Goal: Transaction & Acquisition: Download file/media

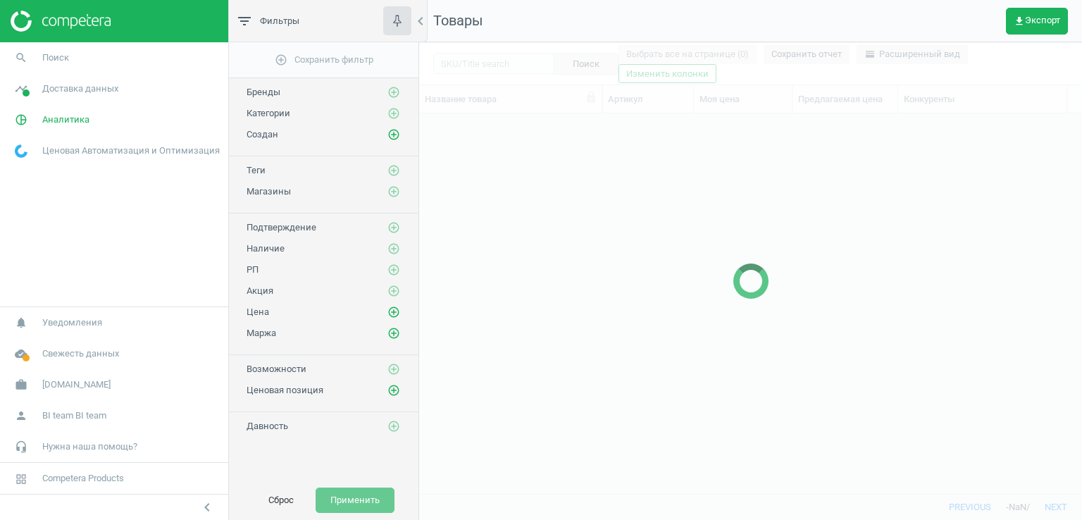
scroll to position [358, 652]
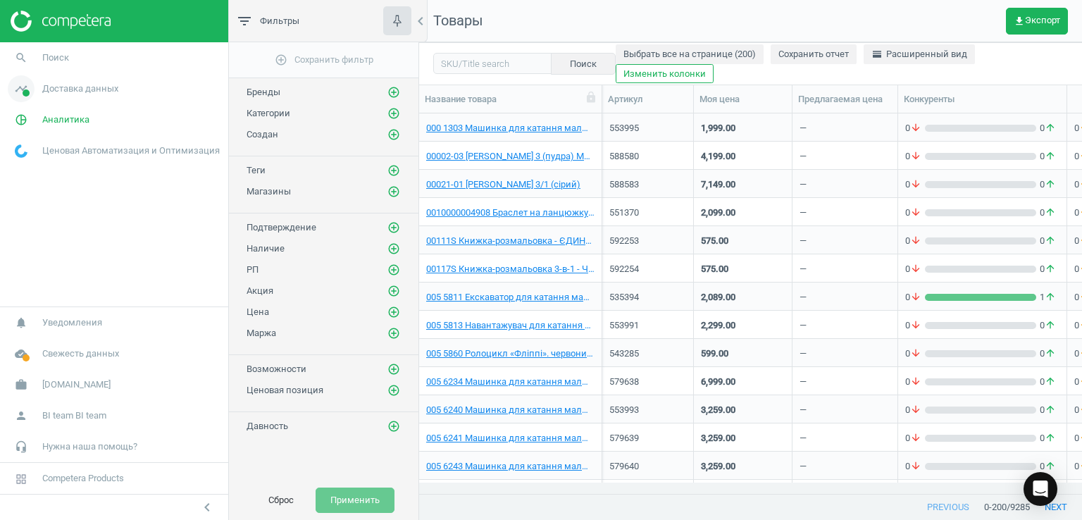
click at [83, 89] on span "Доставка данных" at bounding box center [80, 88] width 76 height 13
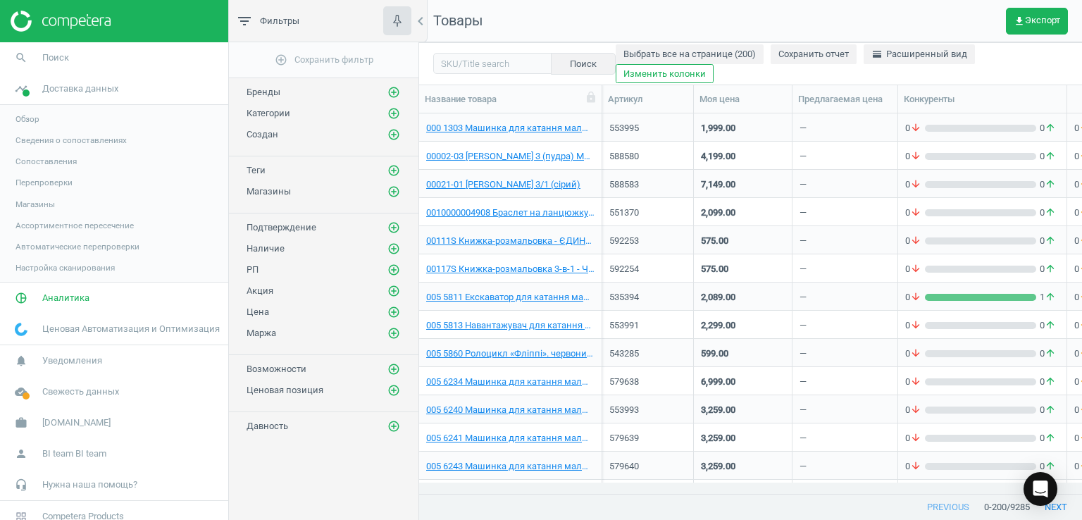
click at [35, 206] on span "Магазины" at bounding box center [34, 204] width 39 height 11
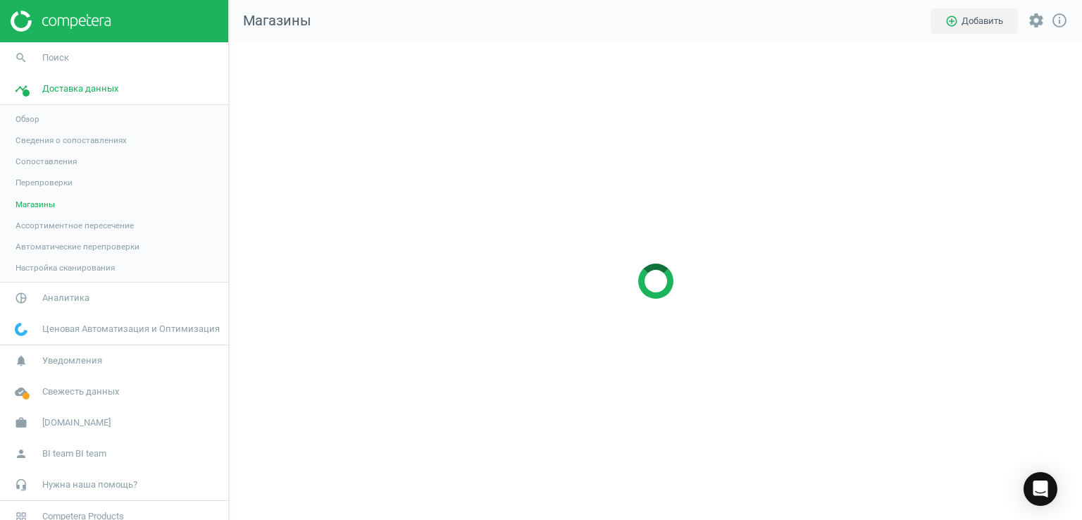
scroll to position [499, 874]
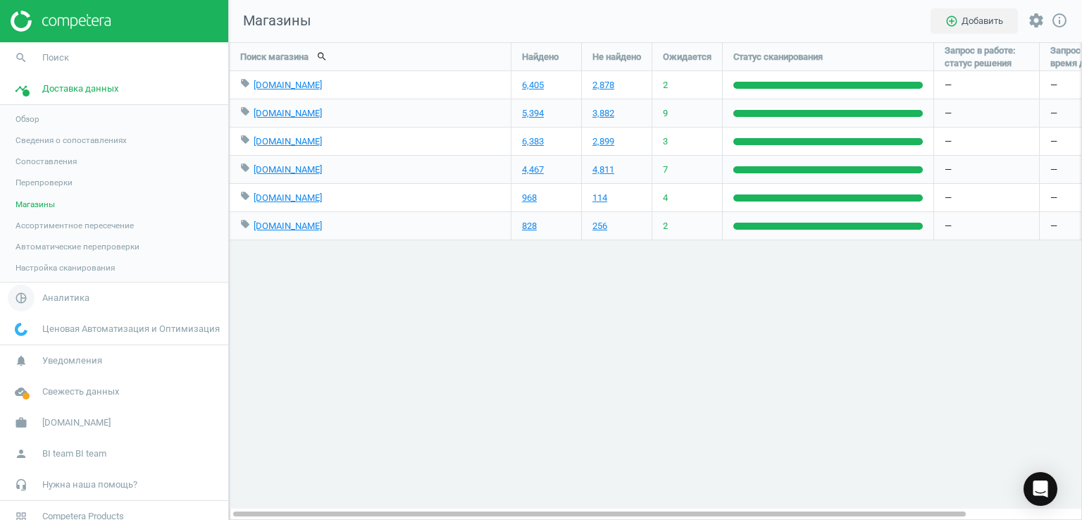
click at [42, 302] on span "Аналитика" at bounding box center [65, 298] width 47 height 13
click at [34, 172] on span "Товары" at bounding box center [30, 171] width 30 height 11
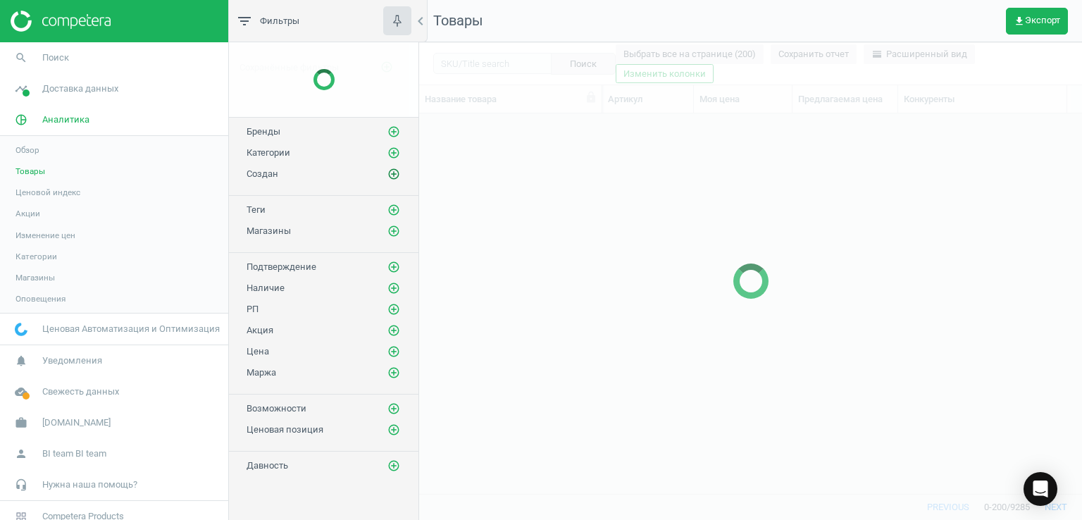
scroll to position [358, 652]
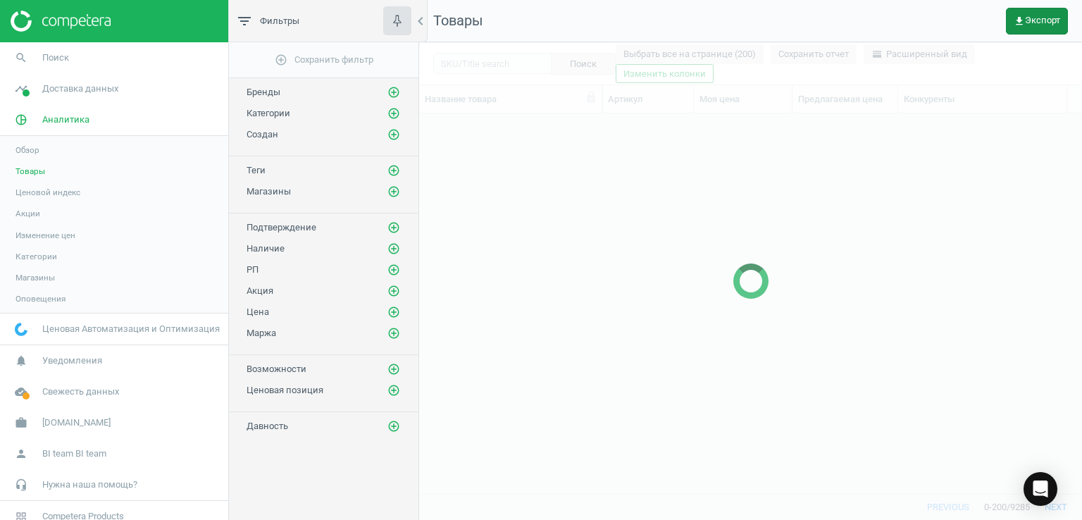
click at [1055, 23] on span "get_app Экспорт" at bounding box center [1036, 20] width 46 height 11
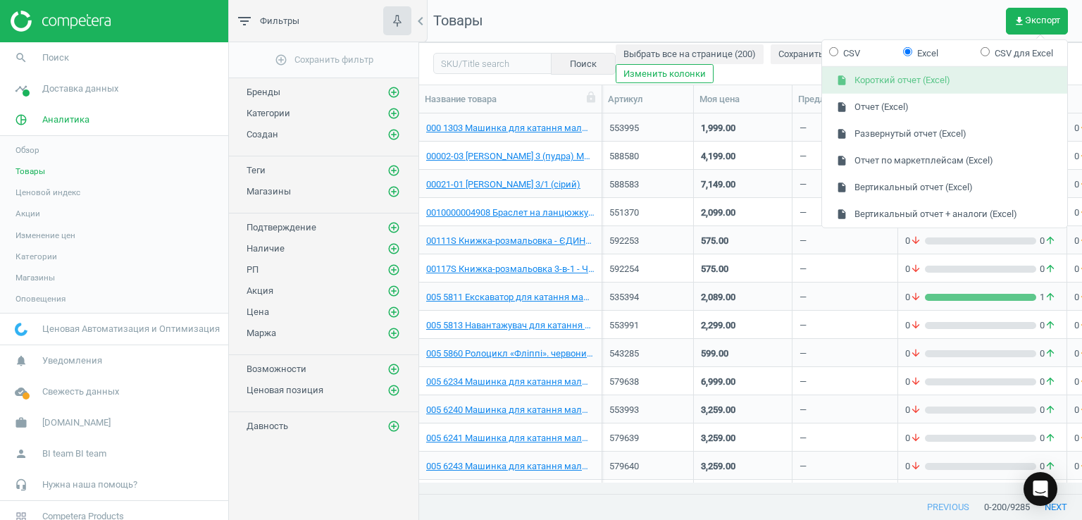
click at [904, 85] on button "insert_drive_file Короткий отчет (Excel)" at bounding box center [944, 80] width 245 height 27
